Goal: Information Seeking & Learning: Find specific fact

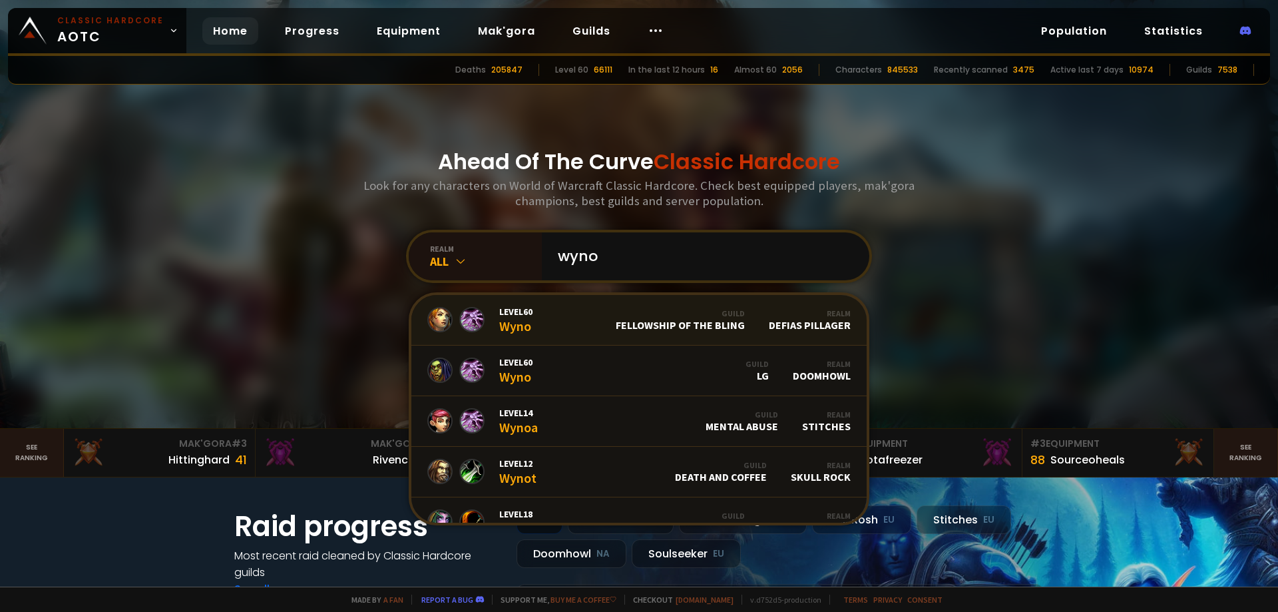
type input "wyno"
click at [588, 319] on link "Level 60 Wyno Guild Fellowship of the Bling Realm Defias Pillager" at bounding box center [638, 320] width 455 height 51
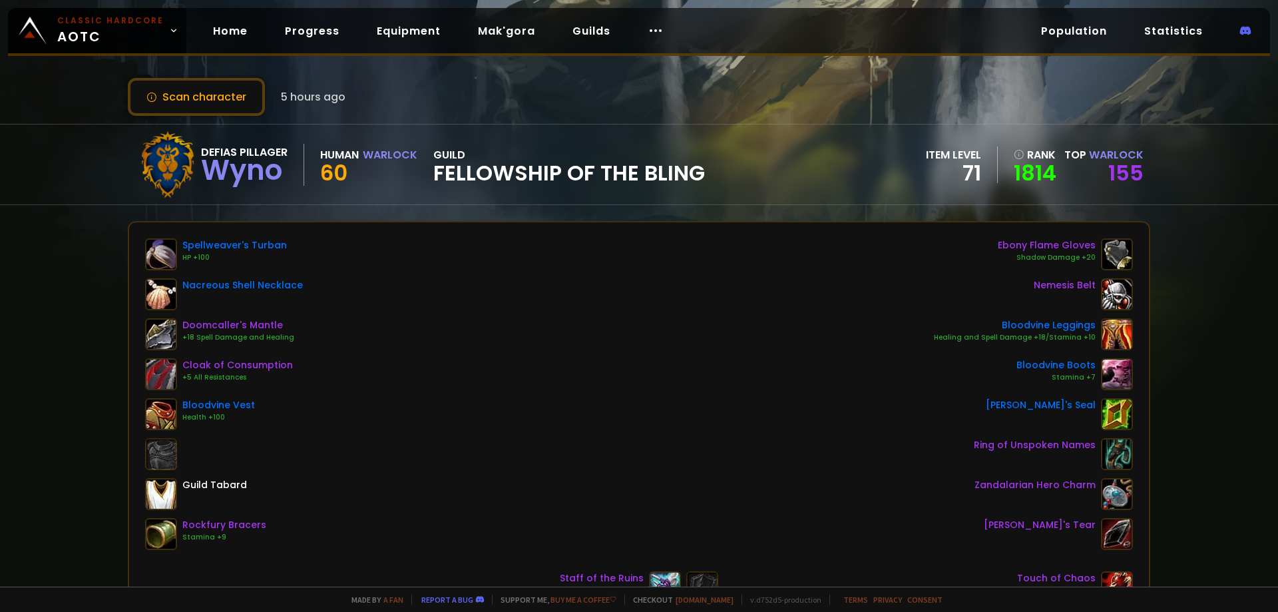
drag, startPoint x: 519, startPoint y: 267, endPoint x: 514, endPoint y: 280, distance: 13.5
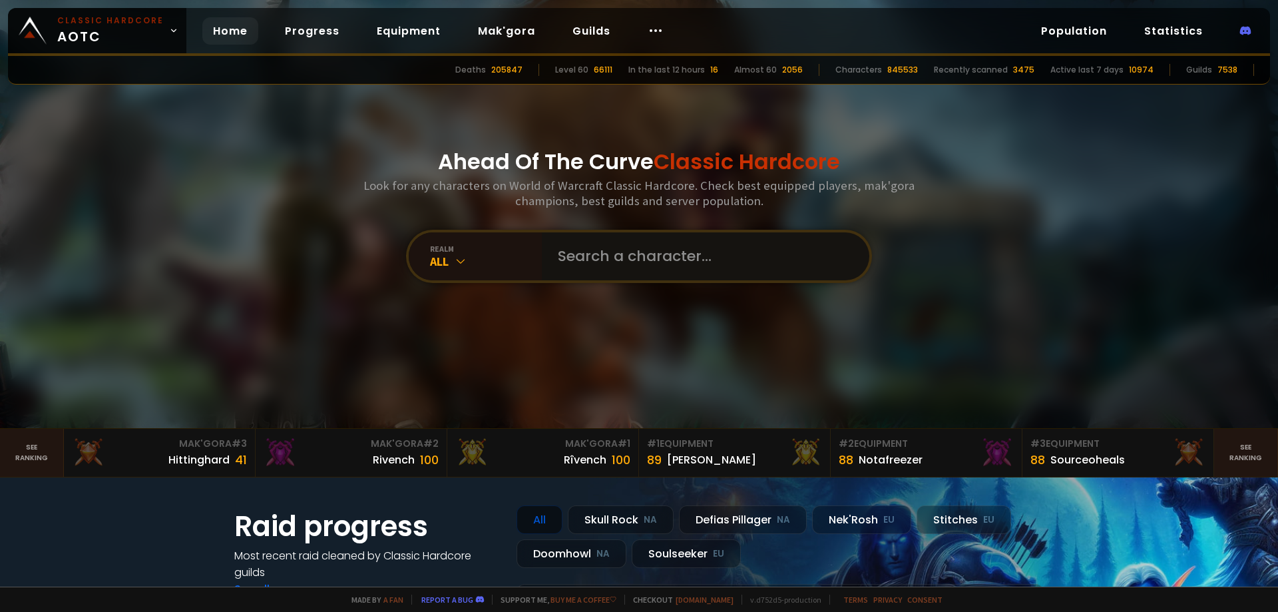
click at [616, 260] on input "text" at bounding box center [701, 256] width 303 height 48
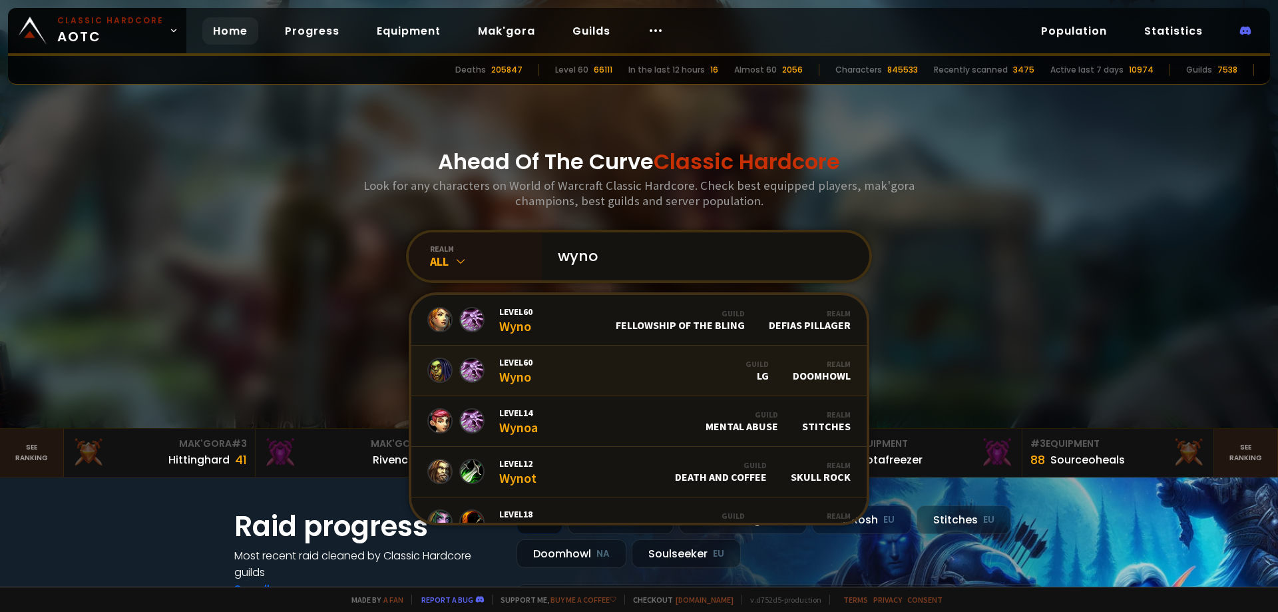
type input "wyno"
click at [590, 364] on link "Level 60 Wyno Guild LG Realm Doomhowl" at bounding box center [638, 370] width 455 height 51
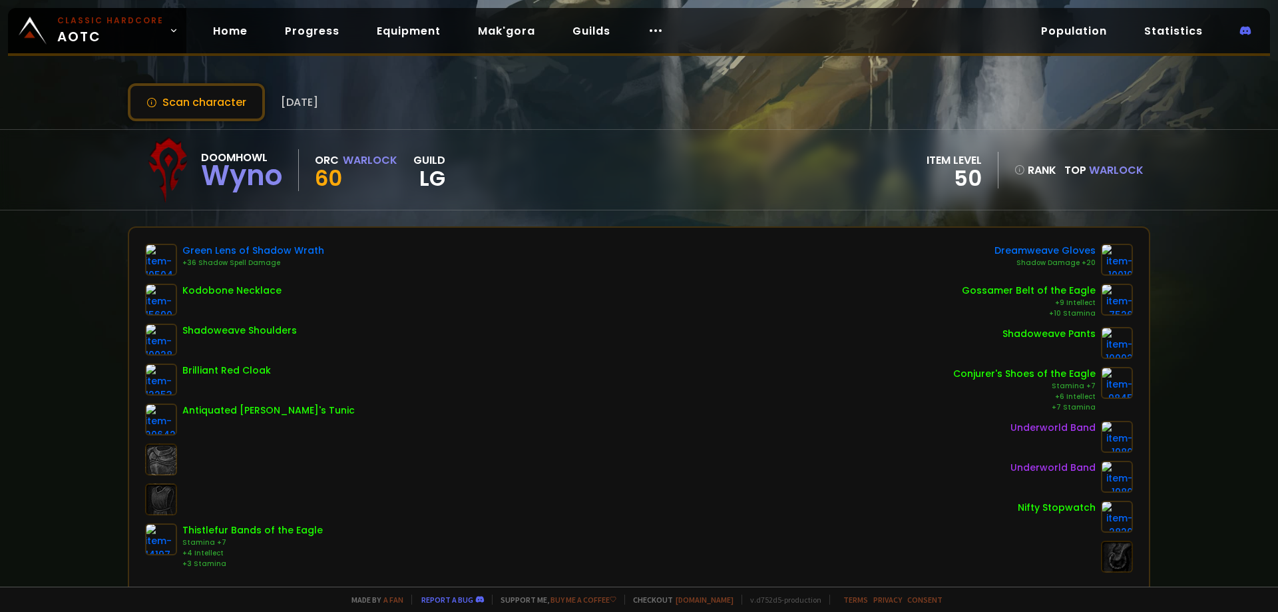
scroll to position [21, 0]
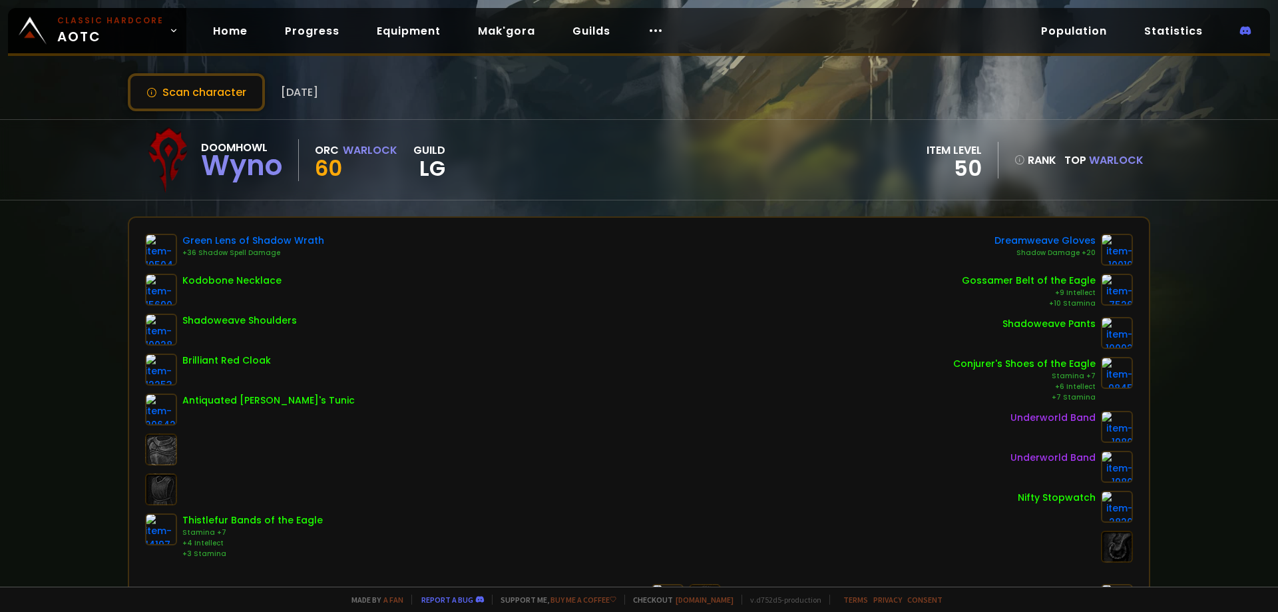
drag, startPoint x: 553, startPoint y: 311, endPoint x: 546, endPoint y: 337, distance: 26.1
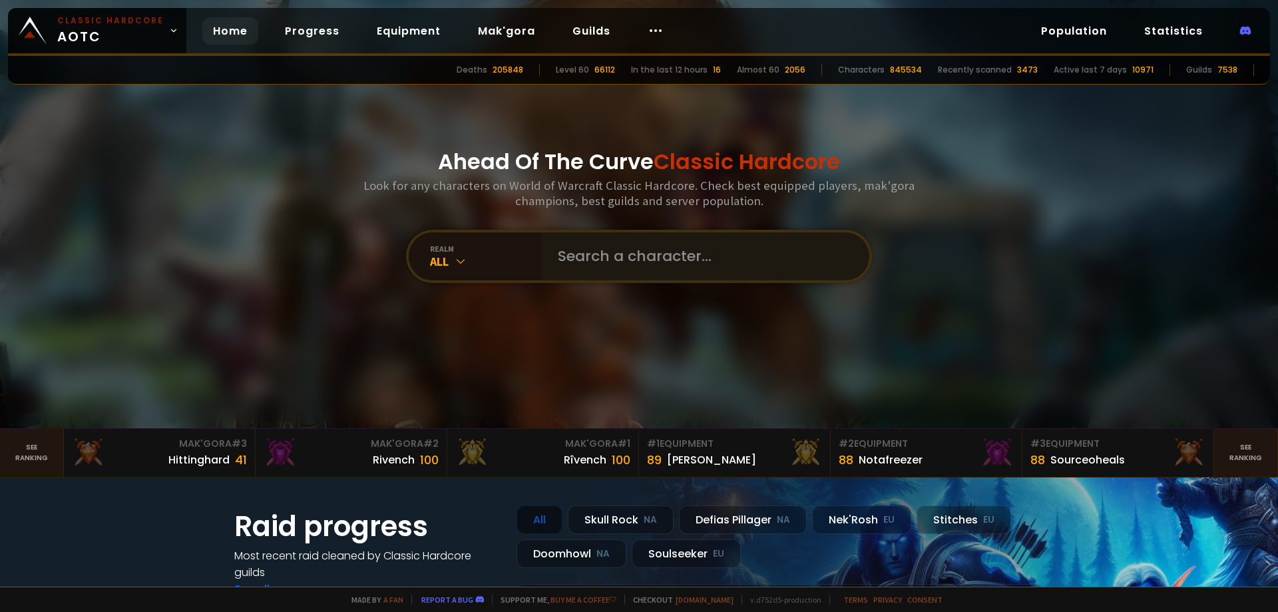
click at [616, 262] on input "text" at bounding box center [701, 256] width 303 height 48
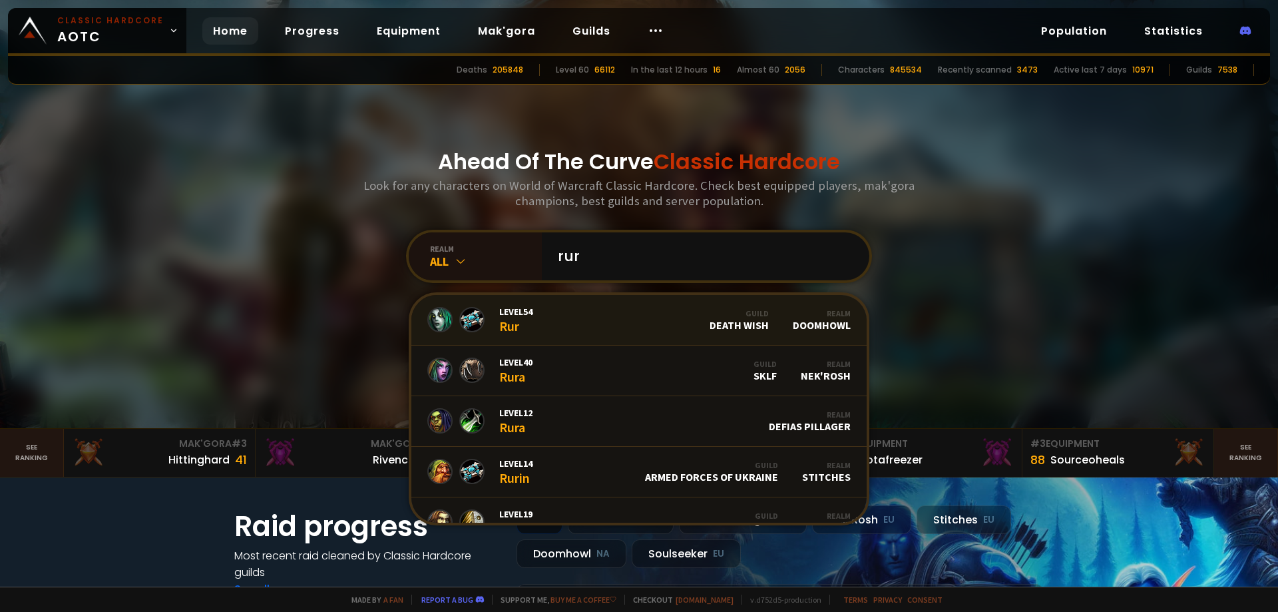
type input "rur"
click at [610, 321] on link "Level 54 Rur Guild Death Wish Realm Doomhowl" at bounding box center [638, 320] width 455 height 51
